Goal: Check status: Check status

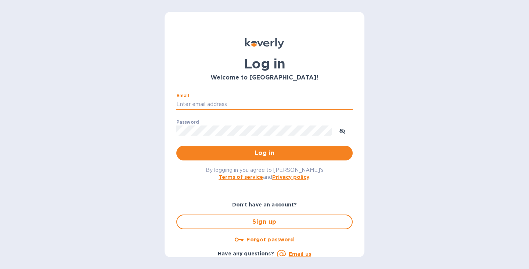
click at [222, 109] on input "Email" at bounding box center [264, 104] width 176 height 11
type input "[EMAIL_ADDRESS][DOMAIN_NAME]"
click at [251, 156] on span "Log in" at bounding box center [264, 152] width 165 height 9
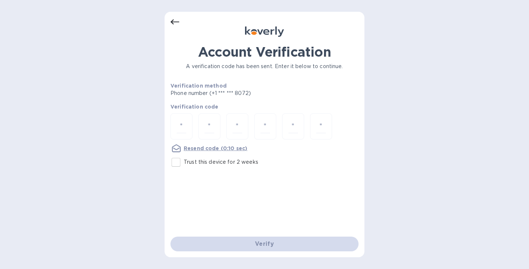
drag, startPoint x: 170, startPoint y: 163, endPoint x: 174, endPoint y: 162, distance: 4.5
click at [170, 163] on input "Trust this device for 2 weeks" at bounding box center [175, 161] width 15 height 15
checkbox input "true"
click at [180, 120] on input "number" at bounding box center [182, 126] width 10 height 14
type input "5"
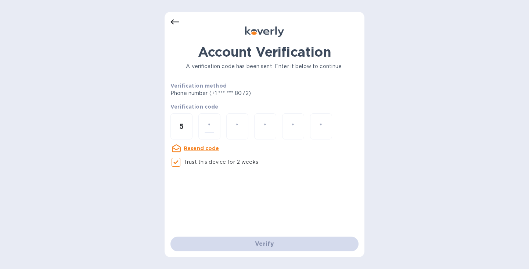
type input "0"
type input "9"
type input "4"
type input "9"
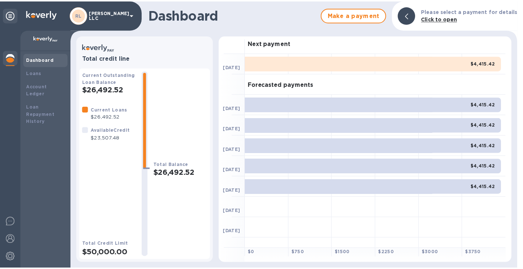
scroll to position [2, 0]
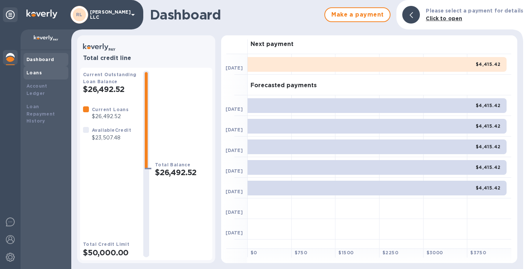
click at [44, 71] on div "Loans" at bounding box center [45, 72] width 39 height 7
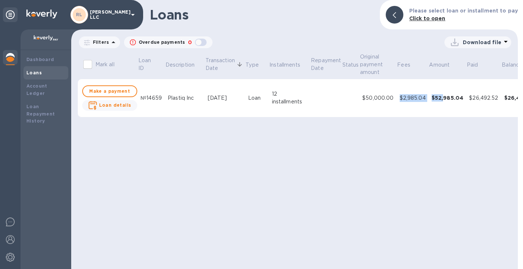
drag, startPoint x: 396, startPoint y: 100, endPoint x: 439, endPoint y: 108, distance: 44.0
click at [439, 108] on tr "Make a payment Loan details №14659 Plastiq Inc Aug 26, 2025 Loan 12 installment…" at bounding box center [315, 98] width 474 height 38
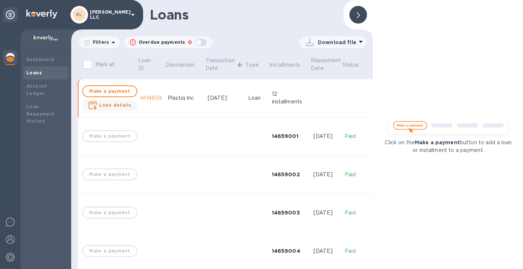
click at [354, 15] on div at bounding box center [359, 15] width 18 height 18
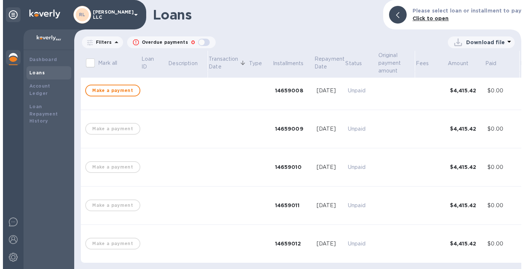
scroll to position [208, 0]
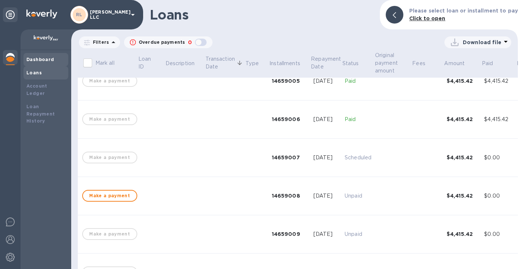
click at [54, 58] on div "Dashboard" at bounding box center [45, 59] width 39 height 7
